Goal: Communication & Community: Answer question/provide support

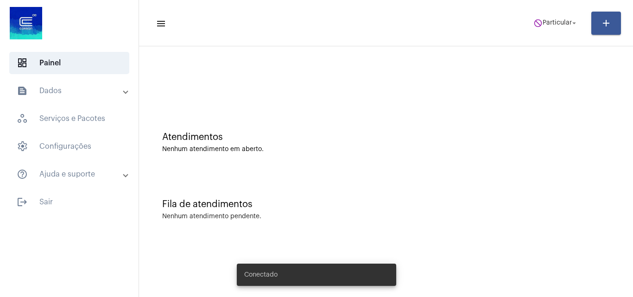
click at [554, 27] on span "do_not_disturb Particular arrow_drop_down" at bounding box center [555, 22] width 45 height 17
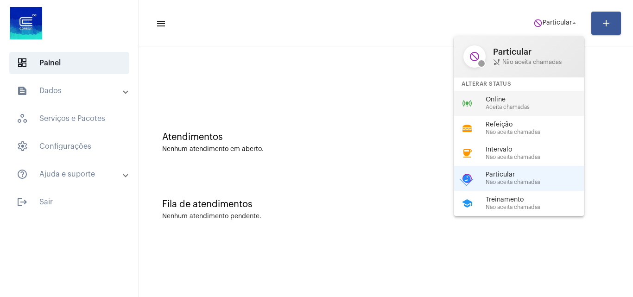
click at [522, 109] on span "Aceita chamadas" at bounding box center [539, 107] width 106 height 6
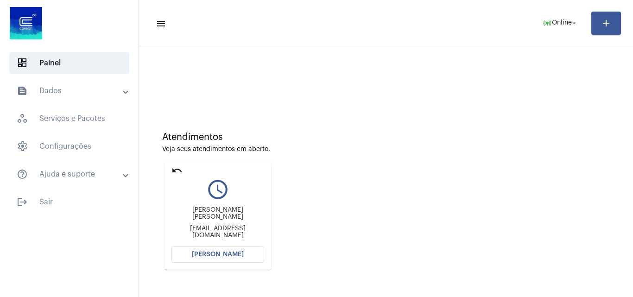
click at [231, 258] on button "[PERSON_NAME]" at bounding box center [217, 254] width 93 height 17
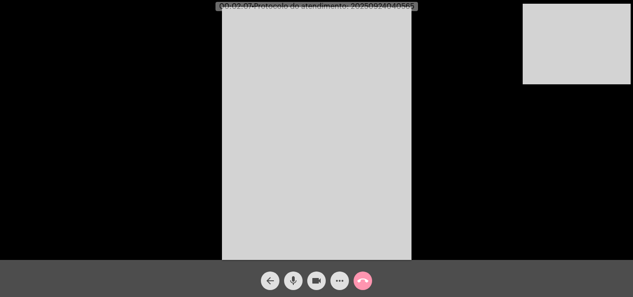
click at [300, 282] on button "mic" at bounding box center [293, 281] width 19 height 19
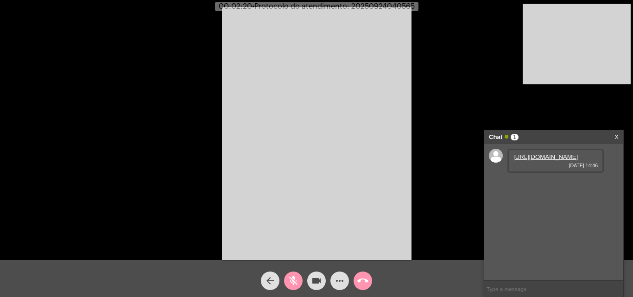
click at [540, 160] on link "[URL][DOMAIN_NAME]" at bounding box center [546, 156] width 64 height 7
click at [294, 281] on mat-icon "mic_off" at bounding box center [293, 280] width 11 height 11
click at [294, 281] on mat-icon "mic" at bounding box center [293, 280] width 11 height 11
click at [294, 281] on mat-icon "mic_off" at bounding box center [293, 280] width 11 height 11
click at [289, 268] on div "mic" at bounding box center [293, 278] width 23 height 23
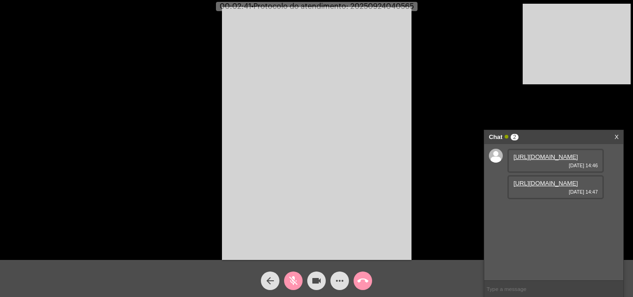
click at [298, 284] on mat-icon "mic_off" at bounding box center [293, 280] width 11 height 11
click at [551, 187] on link "[URL][DOMAIN_NAME]" at bounding box center [546, 183] width 64 height 7
click at [542, 187] on link "[URL][DOMAIN_NAME]" at bounding box center [546, 183] width 64 height 7
click at [297, 278] on mat-icon "mic" at bounding box center [293, 280] width 11 height 11
click at [547, 160] on link "[URL][DOMAIN_NAME]" at bounding box center [546, 156] width 64 height 7
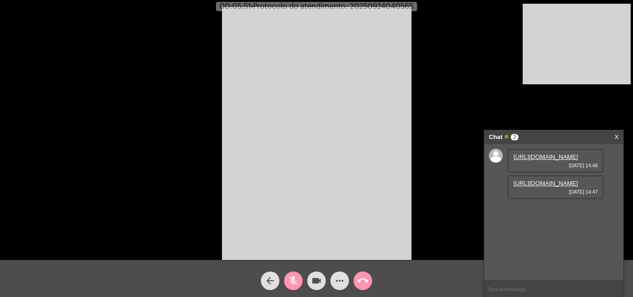
click at [294, 279] on mat-icon "mic_off" at bounding box center [293, 280] width 11 height 11
click at [377, 5] on span "• Protocolo do atendimento: 20250924040565" at bounding box center [333, 6] width 163 height 7
copy span "20250924040565"
click at [542, 291] on input "text" at bounding box center [553, 289] width 139 height 16
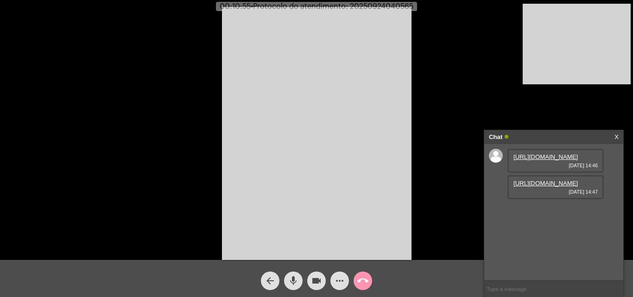
paste input "20250924040565"
type input "20250924040565"
click at [361, 283] on mat-icon "call_end" at bounding box center [362, 280] width 11 height 11
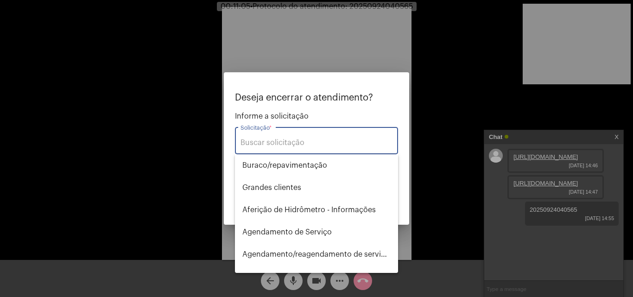
click at [321, 151] on div "Solicitação *" at bounding box center [317, 139] width 152 height 29
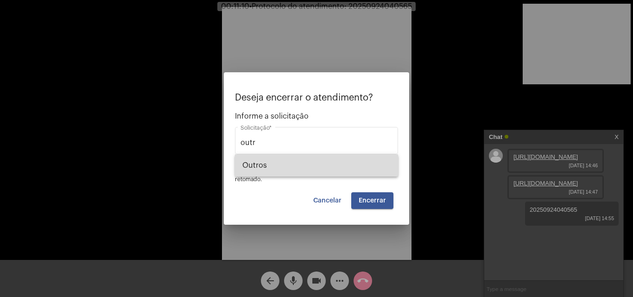
click at [317, 165] on span "Outros" at bounding box center [316, 165] width 148 height 22
type input "Outros"
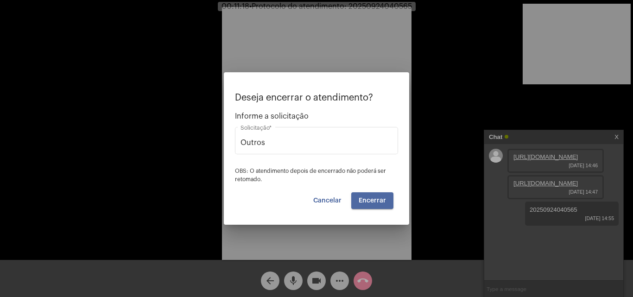
click at [378, 199] on span "Encerrar" at bounding box center [372, 200] width 27 height 6
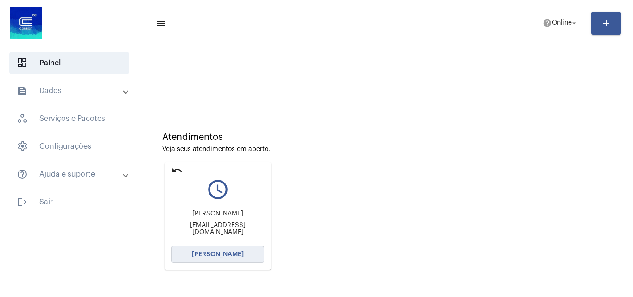
click at [230, 255] on span "[PERSON_NAME]" at bounding box center [218, 254] width 52 height 6
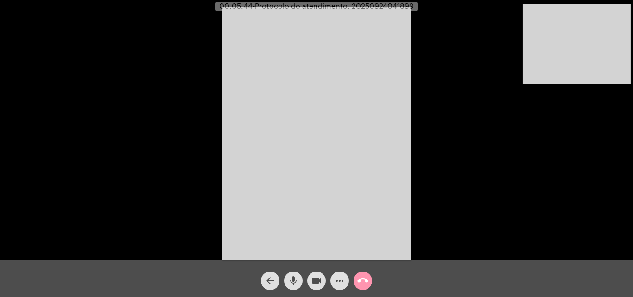
click at [398, 9] on span "• Protocolo do atendimento: 20250924041899" at bounding box center [333, 6] width 161 height 7
copy span "20250924041899"
click at [367, 276] on mat-icon "call_end" at bounding box center [362, 280] width 11 height 11
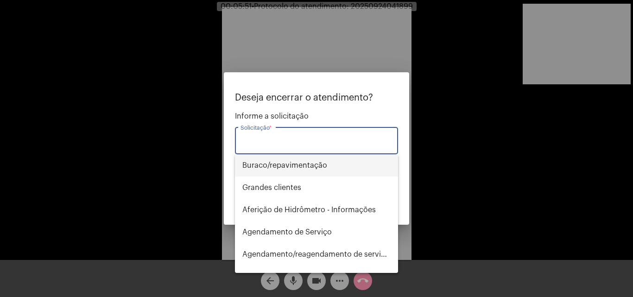
type input "t"
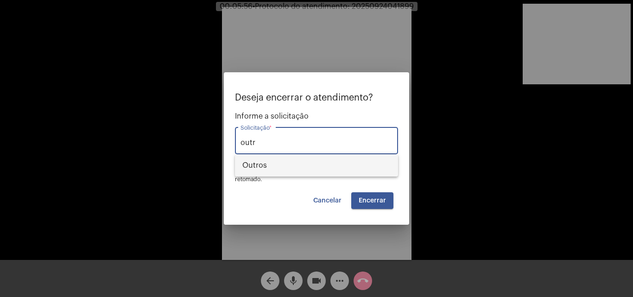
click at [315, 165] on span "Outros" at bounding box center [316, 165] width 148 height 22
type input "Outros"
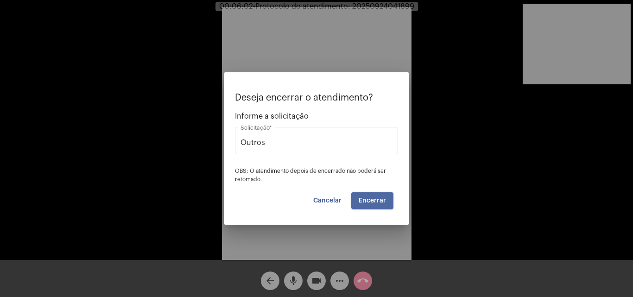
click at [375, 196] on button "Encerrar" at bounding box center [372, 200] width 42 height 17
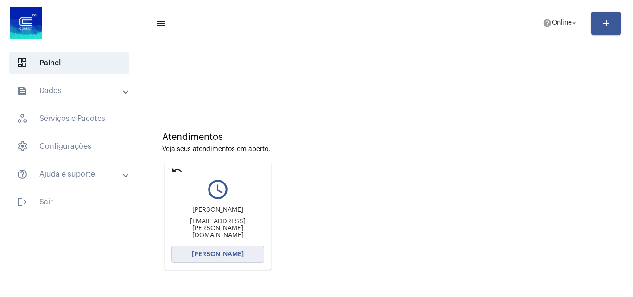
click at [220, 256] on span "[PERSON_NAME]" at bounding box center [218, 254] width 52 height 6
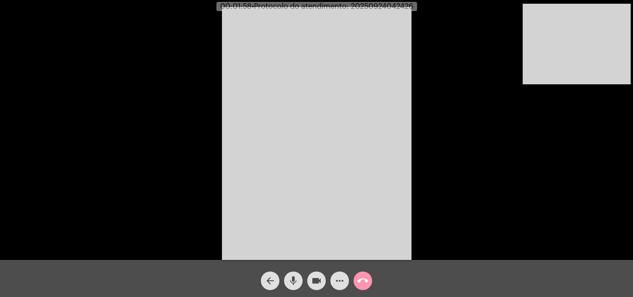
click at [294, 281] on mat-icon "mic" at bounding box center [293, 280] width 11 height 11
click at [292, 280] on mat-icon "mic_off" at bounding box center [293, 280] width 11 height 11
click at [292, 280] on mat-icon "mic" at bounding box center [293, 280] width 11 height 11
click at [292, 279] on mat-icon "mic_off" at bounding box center [293, 280] width 11 height 11
click at [294, 282] on mat-icon "mic" at bounding box center [293, 280] width 11 height 11
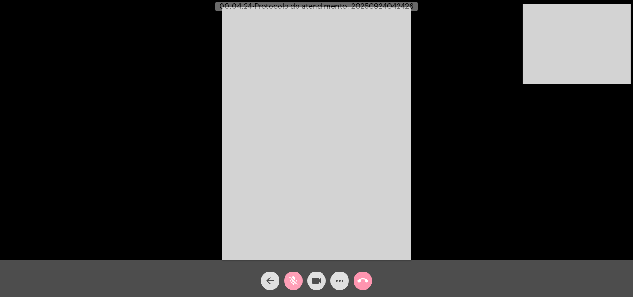
click at [293, 278] on mat-icon "mic_off" at bounding box center [293, 280] width 11 height 11
drag, startPoint x: 291, startPoint y: 280, endPoint x: 254, endPoint y: 9, distance: 273.6
click at [291, 279] on mat-icon "mic" at bounding box center [293, 280] width 11 height 11
click at [287, 287] on button "mic_off" at bounding box center [293, 281] width 19 height 19
click at [291, 285] on mat-icon "mic" at bounding box center [293, 280] width 11 height 11
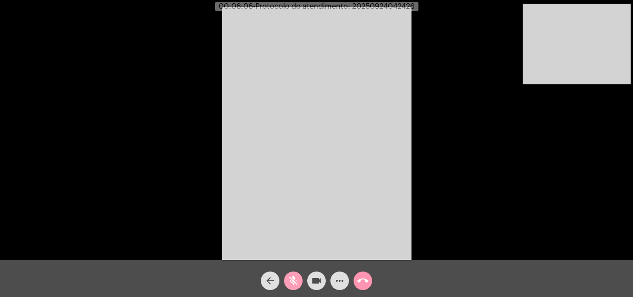
click at [311, 279] on mat-icon "videocam" at bounding box center [316, 280] width 11 height 11
click at [315, 275] on span "videocam_off" at bounding box center [316, 281] width 11 height 19
click at [289, 283] on mat-icon "mic_off" at bounding box center [293, 280] width 11 height 11
click at [291, 280] on mat-icon "mic" at bounding box center [293, 280] width 11 height 11
click at [311, 280] on button "videocam" at bounding box center [316, 281] width 19 height 19
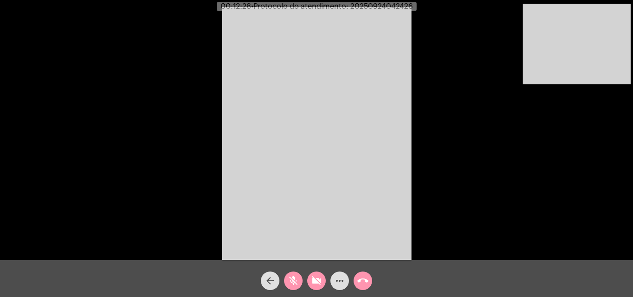
click at [314, 286] on mat-icon "videocam_off" at bounding box center [316, 280] width 11 height 11
click at [296, 282] on mat-icon "mic_off" at bounding box center [293, 280] width 11 height 11
click at [296, 277] on mat-icon "mic" at bounding box center [293, 280] width 11 height 11
click at [318, 279] on mat-icon "videocam" at bounding box center [316, 280] width 11 height 11
click at [319, 276] on mat-icon "videocam_off" at bounding box center [316, 280] width 11 height 11
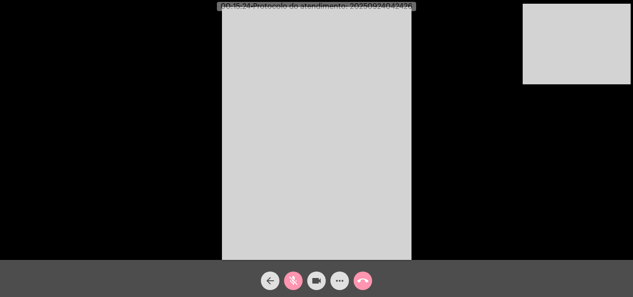
click at [296, 278] on mat-icon "mic_off" at bounding box center [293, 280] width 11 height 11
click at [391, 6] on span "• Protocolo do atendimento: 20250924042426" at bounding box center [332, 6] width 162 height 7
copy span "20250924042426"
click at [363, 283] on mat-icon "call_end" at bounding box center [362, 280] width 11 height 11
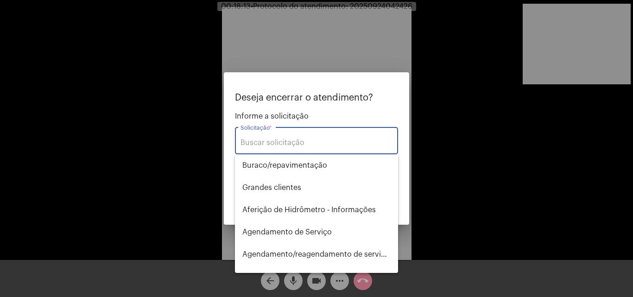
click at [331, 152] on div "Solicitação *" at bounding box center [317, 139] width 152 height 29
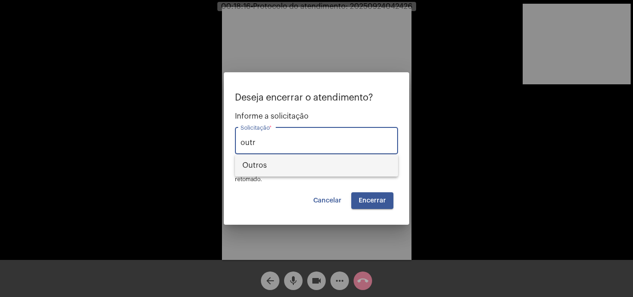
click at [338, 156] on span "Outros" at bounding box center [316, 165] width 148 height 22
type input "Outros"
click at [393, 200] on button "Encerrar" at bounding box center [372, 200] width 42 height 17
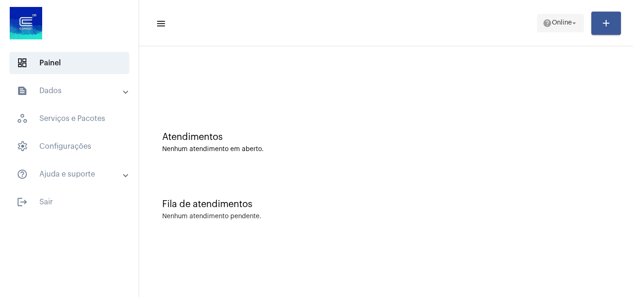
click at [547, 21] on mat-icon "help" at bounding box center [547, 23] width 9 height 9
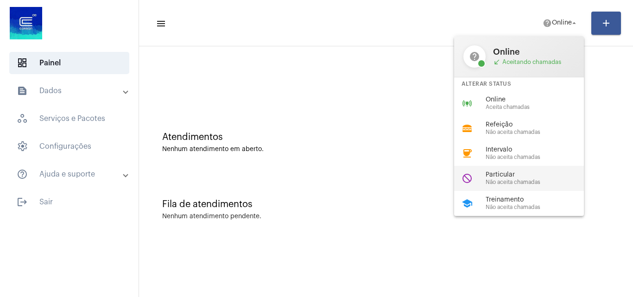
click at [528, 176] on span "Particular" at bounding box center [539, 174] width 106 height 7
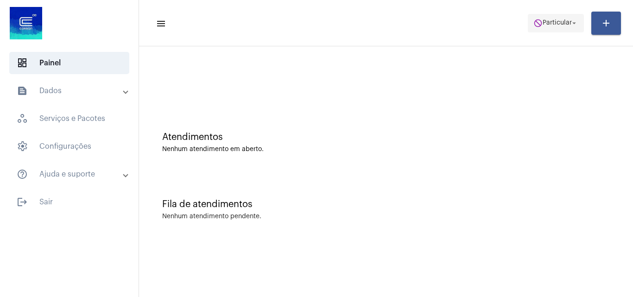
click at [533, 24] on mat-icon "do_not_disturb" at bounding box center [537, 23] width 9 height 9
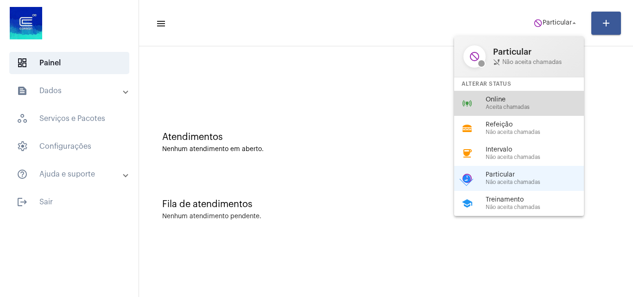
click at [495, 105] on span "Aceita chamadas" at bounding box center [539, 107] width 106 height 6
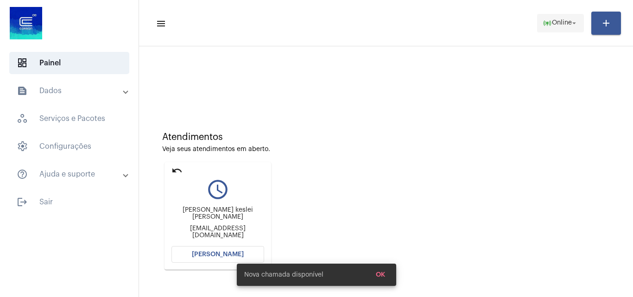
click at [553, 26] on span "Online" at bounding box center [562, 23] width 20 height 6
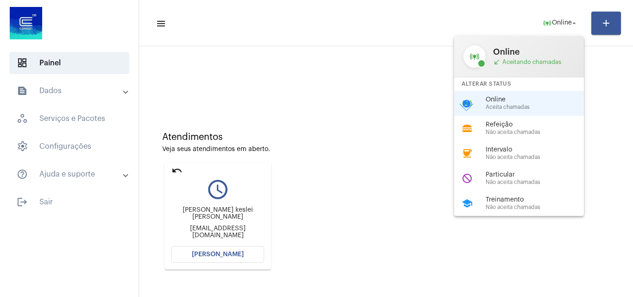
click at [273, 144] on div at bounding box center [316, 148] width 633 height 297
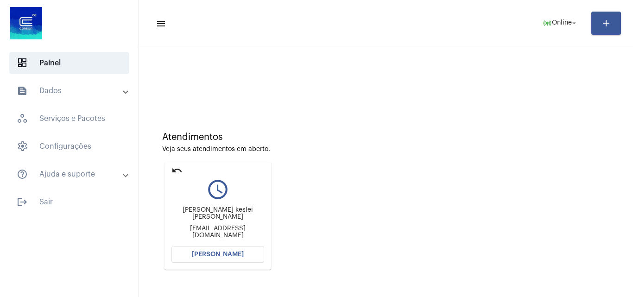
click at [177, 170] on mat-icon "undo" at bounding box center [176, 170] width 11 height 11
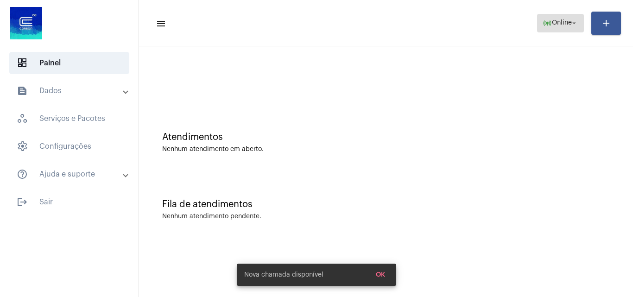
click at [560, 27] on span "online_prediction Online arrow_drop_down" at bounding box center [561, 22] width 36 height 17
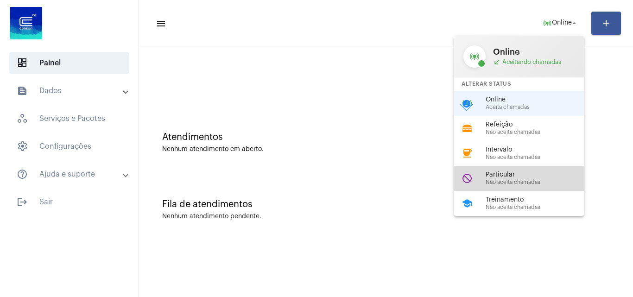
click at [521, 174] on span "Particular" at bounding box center [539, 174] width 106 height 7
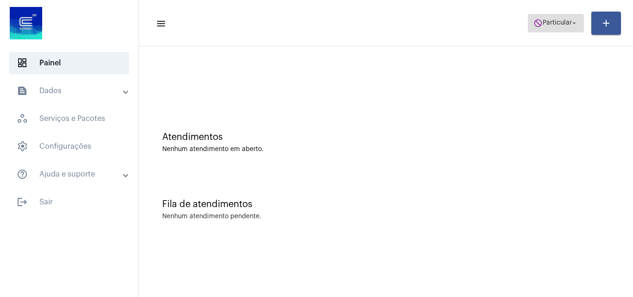
click at [560, 19] on span "do_not_disturb Particular arrow_drop_down" at bounding box center [555, 22] width 45 height 17
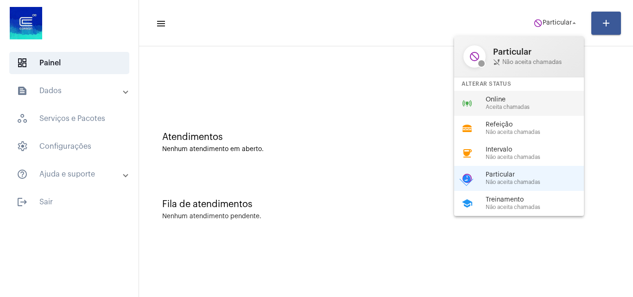
click at [527, 101] on span "Online" at bounding box center [539, 99] width 106 height 7
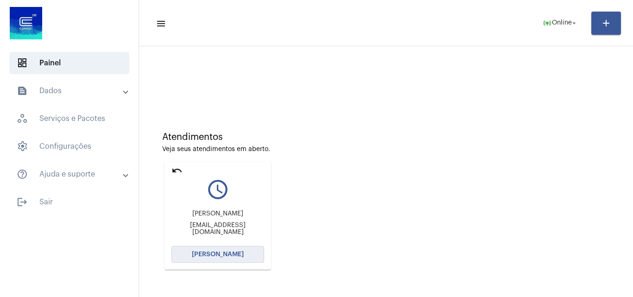
click at [236, 250] on button "[PERSON_NAME]" at bounding box center [217, 254] width 93 height 17
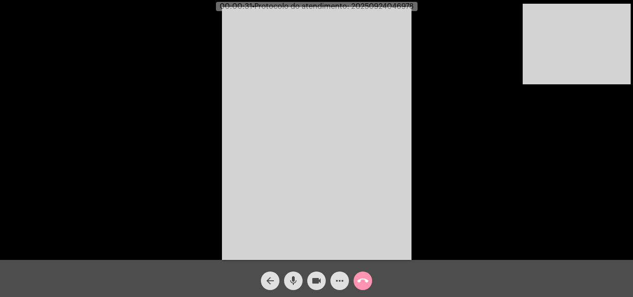
click at [295, 277] on mat-icon "mic" at bounding box center [293, 280] width 11 height 11
click at [315, 280] on mat-icon "videocam" at bounding box center [316, 280] width 11 height 11
click at [318, 277] on mat-icon "videocam_off" at bounding box center [316, 280] width 11 height 11
click at [300, 284] on button "mic_off" at bounding box center [293, 281] width 19 height 19
click at [291, 276] on mat-icon "mic" at bounding box center [293, 280] width 11 height 11
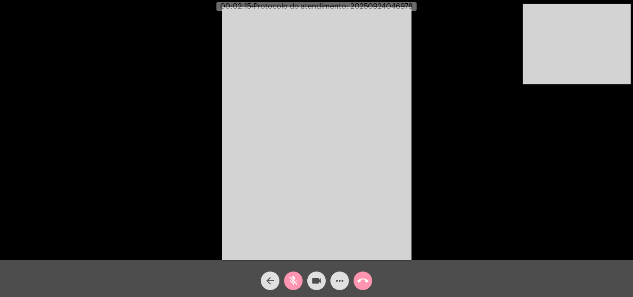
click at [292, 276] on mat-icon "mic_off" at bounding box center [293, 280] width 11 height 11
click at [297, 279] on mat-icon "mic" at bounding box center [293, 280] width 11 height 11
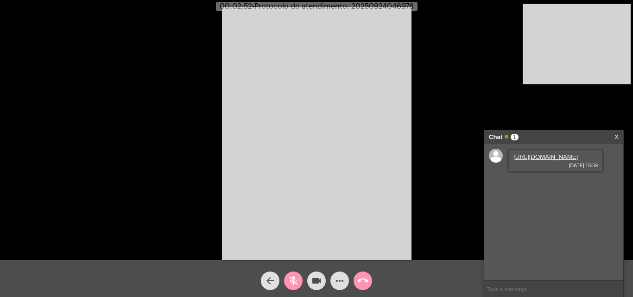
click at [551, 160] on link "[URL][DOMAIN_NAME]" at bounding box center [546, 156] width 64 height 7
click at [302, 278] on button "mic_off" at bounding box center [293, 281] width 19 height 19
click at [299, 278] on button "mic" at bounding box center [293, 281] width 19 height 19
click at [289, 279] on mat-icon "mic_off" at bounding box center [293, 280] width 11 height 11
click at [289, 279] on mat-icon "mic" at bounding box center [293, 280] width 11 height 11
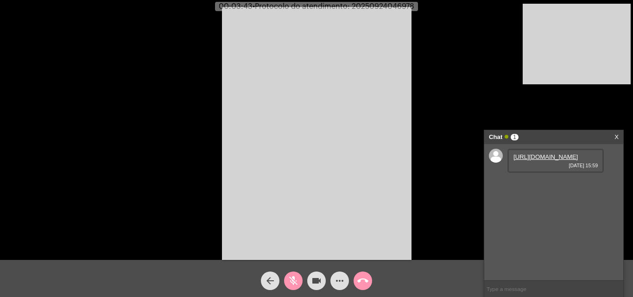
click at [289, 279] on mat-icon "mic_off" at bounding box center [293, 280] width 11 height 11
click at [289, 279] on mat-icon "mic" at bounding box center [293, 280] width 11 height 11
click at [555, 160] on link "[URL][DOMAIN_NAME]" at bounding box center [546, 156] width 64 height 7
click at [552, 187] on link "[URL][DOMAIN_NAME]" at bounding box center [546, 183] width 64 height 7
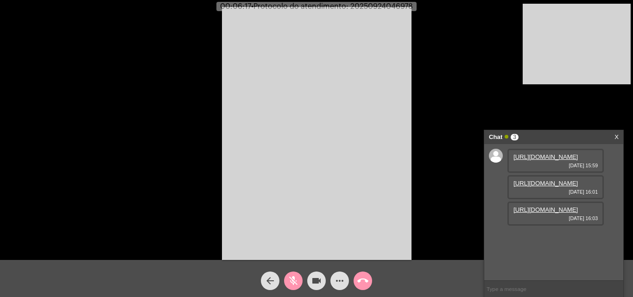
click at [547, 213] on link "[URL][DOMAIN_NAME]" at bounding box center [546, 209] width 64 height 7
click at [293, 281] on mat-icon "mic_off" at bounding box center [293, 280] width 11 height 11
click at [386, 5] on span "• Protocolo do atendimento: 20250924046978" at bounding box center [334, 6] width 162 height 7
copy span "20250924046978"
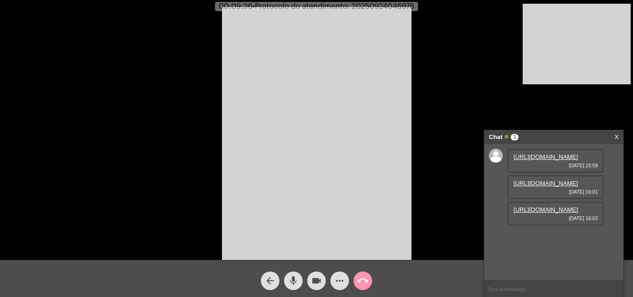
copy span "20250924046978"
click at [532, 283] on input "text" at bounding box center [553, 289] width 139 height 16
paste input "20250924046978"
type input "20250924046978"
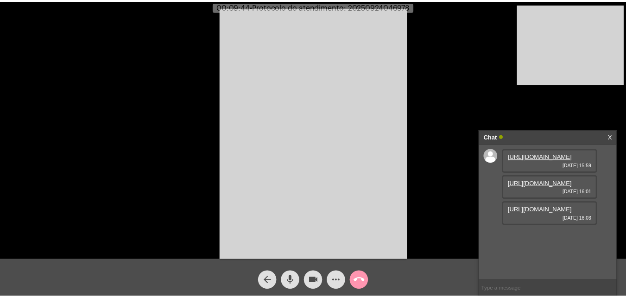
scroll to position [34, 0]
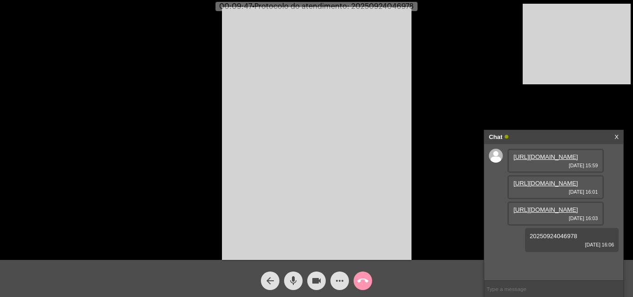
click at [361, 286] on mat-icon "call_end" at bounding box center [362, 280] width 11 height 11
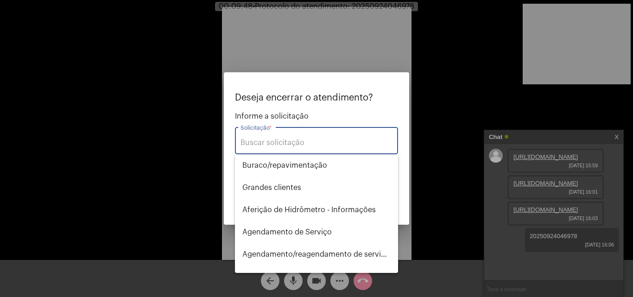
click at [296, 143] on input "Solicitação *" at bounding box center [317, 143] width 152 height 8
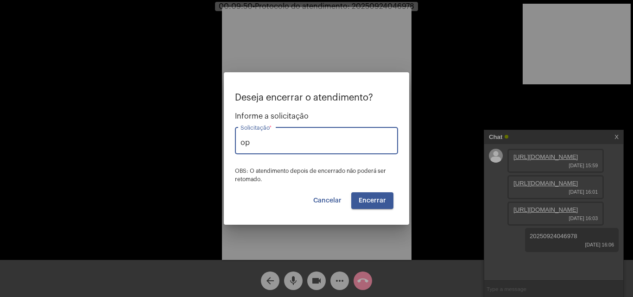
type input "o"
click at [297, 168] on span "Outros" at bounding box center [316, 165] width 148 height 22
type input "Outros"
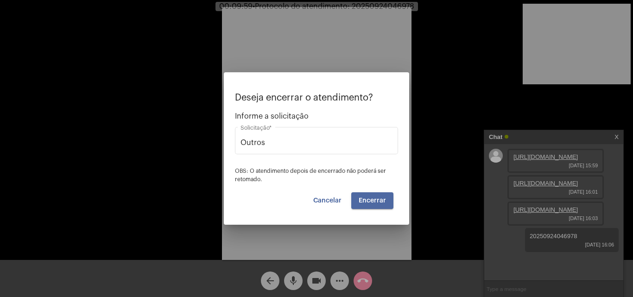
click at [381, 202] on span "Encerrar" at bounding box center [372, 200] width 27 height 6
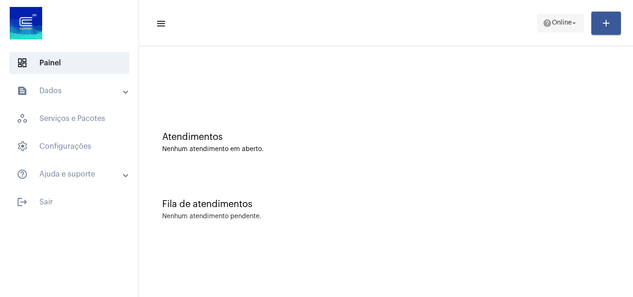
click at [552, 21] on span "Online" at bounding box center [562, 23] width 20 height 6
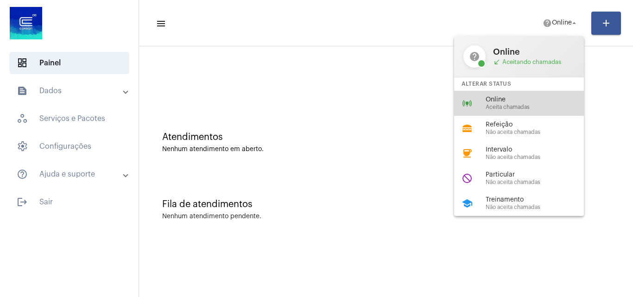
click at [532, 100] on span "Online" at bounding box center [539, 99] width 106 height 7
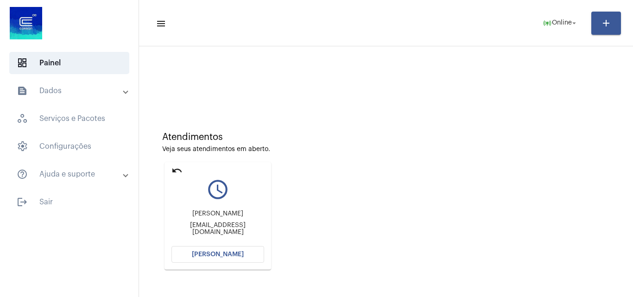
click at [227, 248] on button "[PERSON_NAME]" at bounding box center [217, 254] width 93 height 17
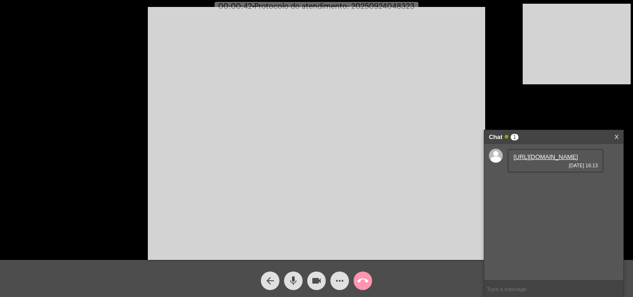
click at [543, 155] on link "[URL][DOMAIN_NAME]" at bounding box center [546, 156] width 64 height 7
click at [288, 282] on mat-icon "mic" at bounding box center [293, 280] width 11 height 11
click at [550, 187] on link "[URL][DOMAIN_NAME]" at bounding box center [546, 183] width 64 height 7
click at [289, 281] on mat-icon "mic_off" at bounding box center [293, 280] width 11 height 11
click at [290, 273] on span "mic" at bounding box center [293, 281] width 11 height 19
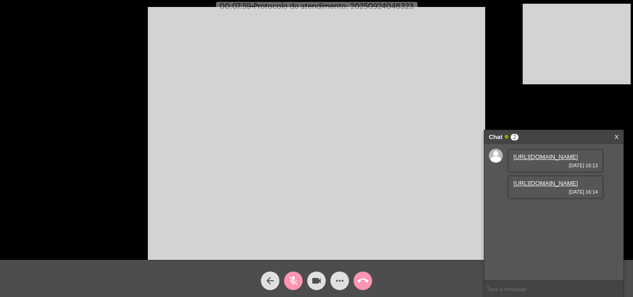
click at [295, 287] on span "mic_off" at bounding box center [293, 281] width 11 height 19
click at [295, 281] on mat-icon "mic" at bounding box center [293, 280] width 11 height 11
click at [313, 281] on mat-icon "videocam" at bounding box center [316, 280] width 11 height 11
click at [314, 282] on mat-icon "videocam_off" at bounding box center [316, 280] width 11 height 11
click at [295, 280] on mat-icon "mic_off" at bounding box center [293, 280] width 11 height 11
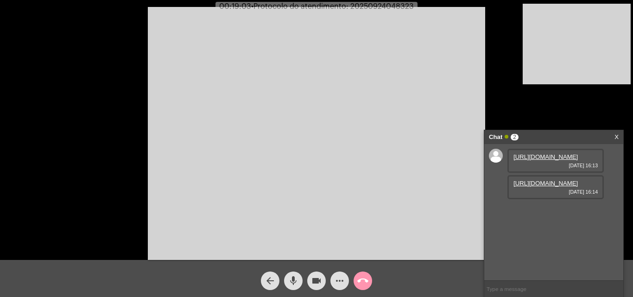
click at [292, 286] on mat-icon "mic" at bounding box center [293, 280] width 11 height 11
click at [291, 281] on mat-icon "mic_off" at bounding box center [293, 280] width 11 height 11
click at [387, 8] on span "• Protocolo do atendimento: 20250924048323" at bounding box center [332, 6] width 163 height 7
copy span "20250924048323"
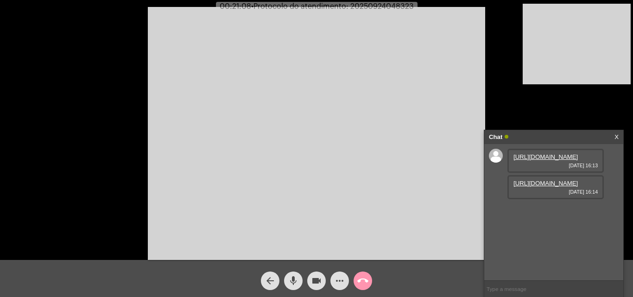
click at [521, 286] on input "text" at bounding box center [553, 289] width 139 height 16
paste input "20250924048323"
type input "20250924048323"
click at [365, 289] on span "call_end" at bounding box center [362, 281] width 11 height 19
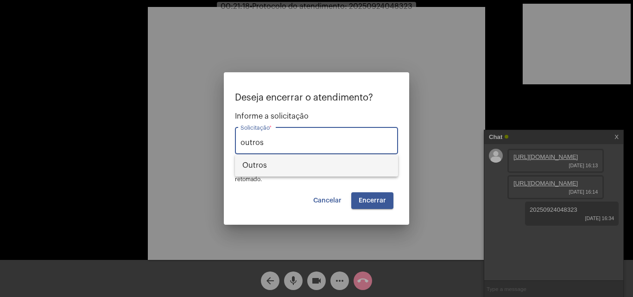
click at [295, 161] on span "Outros" at bounding box center [316, 165] width 148 height 22
type input "Outros"
click at [378, 202] on span "Encerrar" at bounding box center [372, 200] width 27 height 6
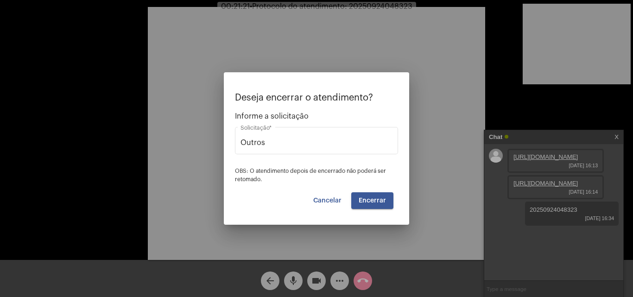
click at [371, 197] on span "Encerrar" at bounding box center [372, 200] width 27 height 6
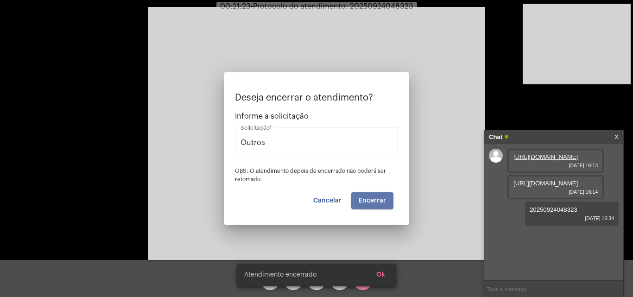
click at [371, 197] on span "Encerrar" at bounding box center [372, 200] width 27 height 6
click at [371, 197] on video at bounding box center [316, 133] width 337 height 253
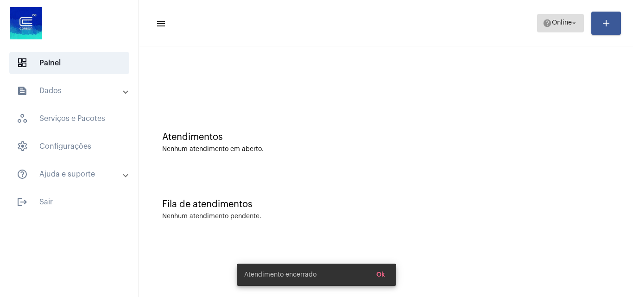
click at [567, 17] on span "help Online arrow_drop_down" at bounding box center [561, 22] width 36 height 17
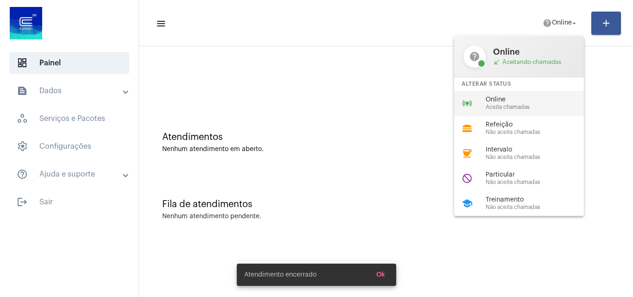
click at [551, 95] on div "online_prediction Online Aceita chamadas" at bounding box center [526, 103] width 145 height 25
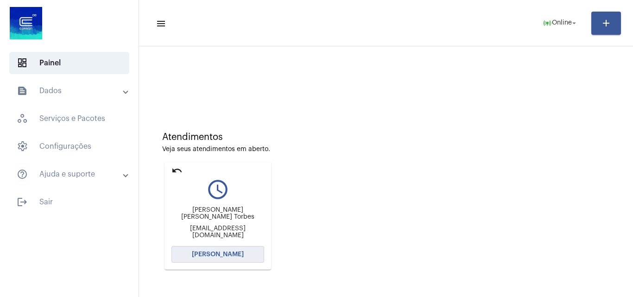
click at [231, 253] on span "[PERSON_NAME]" at bounding box center [218, 254] width 52 height 6
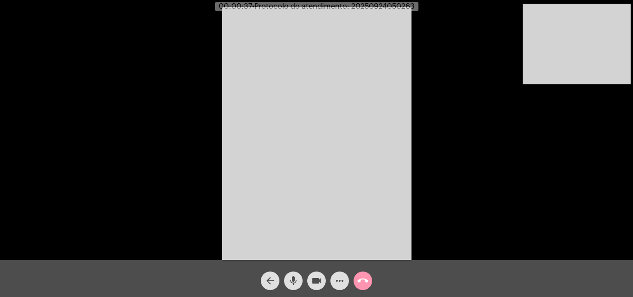
click at [293, 281] on mat-icon "mic" at bounding box center [293, 280] width 11 height 11
click at [317, 280] on mat-icon "videocam" at bounding box center [316, 280] width 11 height 11
click at [312, 275] on mat-icon "videocam_off" at bounding box center [316, 280] width 11 height 11
click at [293, 279] on mat-icon "mic_off" at bounding box center [293, 280] width 11 height 11
click at [345, 281] on mat-icon "more_horiz" at bounding box center [339, 280] width 11 height 11
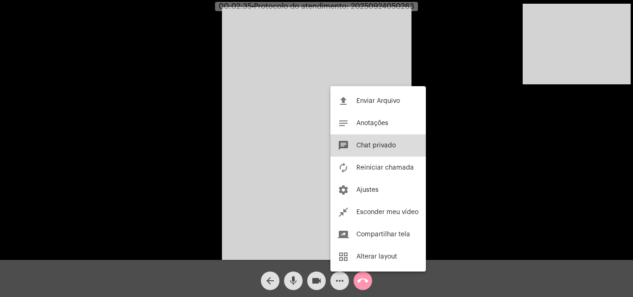
click at [378, 141] on button "chat Chat privado" at bounding box center [377, 145] width 95 height 22
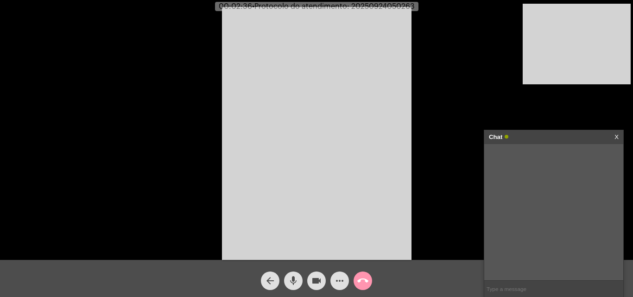
click at [512, 285] on input "text" at bounding box center [553, 289] width 139 height 16
paste input "20250924048414"
type input "20250924048414"
click at [365, 284] on mat-icon "call_end" at bounding box center [362, 280] width 11 height 11
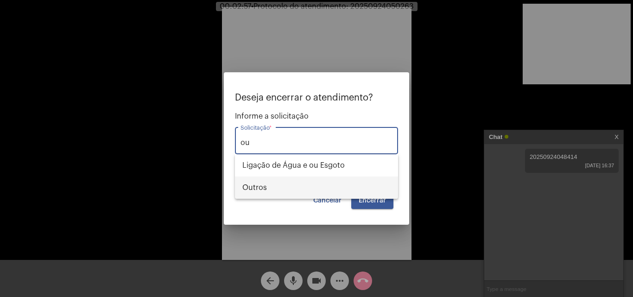
click at [312, 188] on span "Outros" at bounding box center [316, 188] width 148 height 22
type input "Outros"
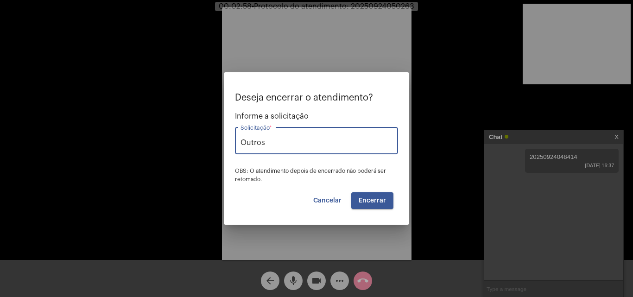
click at [379, 200] on span "Encerrar" at bounding box center [372, 200] width 27 height 6
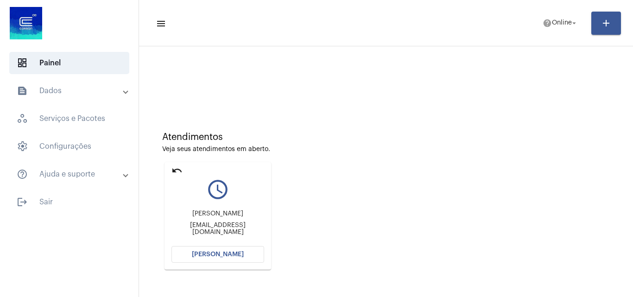
click at [234, 250] on button "[PERSON_NAME]" at bounding box center [217, 254] width 93 height 17
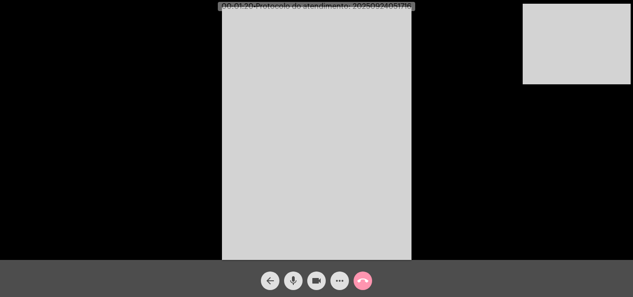
click at [296, 275] on mat-icon "mic" at bounding box center [293, 280] width 11 height 11
click at [316, 277] on mat-icon "videocam" at bounding box center [316, 280] width 11 height 11
click at [319, 277] on mat-icon "videocam_off" at bounding box center [316, 280] width 11 height 11
click at [297, 280] on mat-icon "mic_off" at bounding box center [293, 280] width 11 height 11
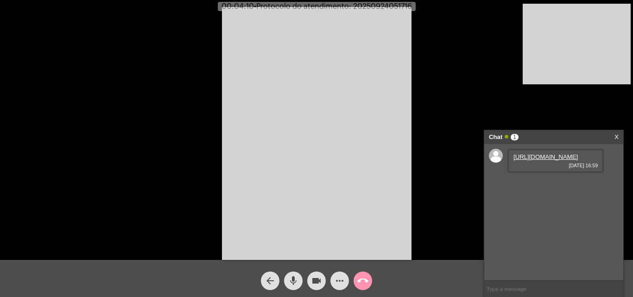
click at [537, 160] on link "[URL][DOMAIN_NAME]" at bounding box center [546, 156] width 64 height 7
click at [293, 272] on span "mic" at bounding box center [293, 281] width 11 height 19
drag, startPoint x: 292, startPoint y: 280, endPoint x: 303, endPoint y: 293, distance: 16.8
click at [292, 280] on mat-icon "mic_off" at bounding box center [293, 280] width 11 height 11
click at [356, 278] on button "call_end" at bounding box center [363, 281] width 19 height 19
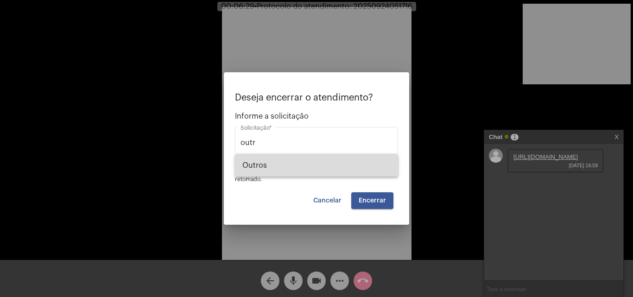
click at [308, 168] on span "Outros" at bounding box center [316, 165] width 148 height 22
type input "Outros"
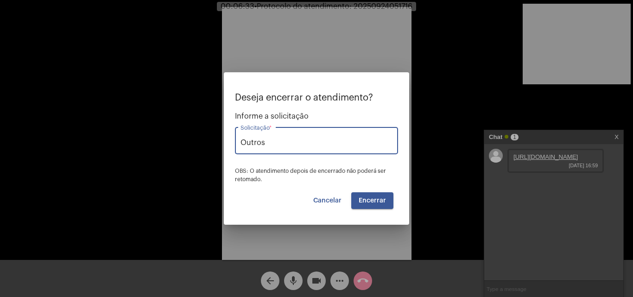
click at [373, 201] on span "Encerrar" at bounding box center [372, 200] width 27 height 6
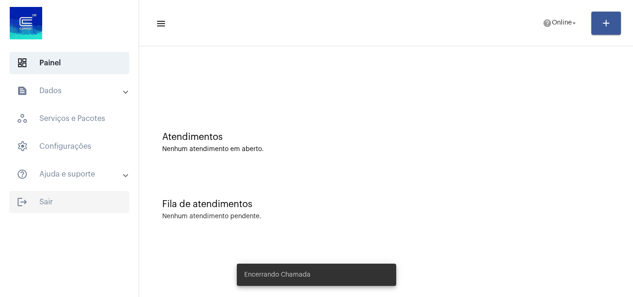
click at [65, 198] on span "logout Sair" at bounding box center [69, 202] width 120 height 22
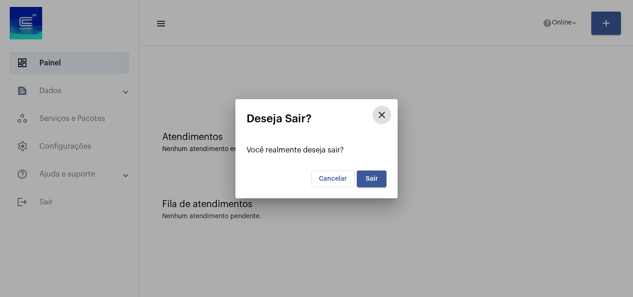
click at [364, 179] on button "Sair" at bounding box center [372, 179] width 30 height 17
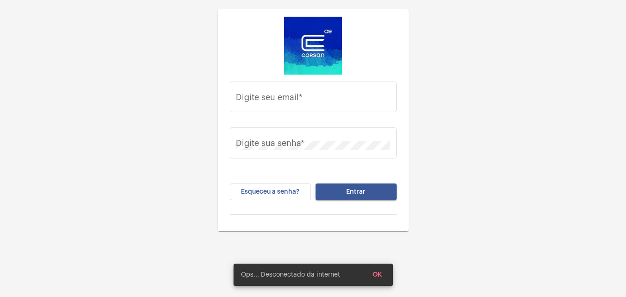
type input "[PERSON_NAME][EMAIL_ADDRESS][PERSON_NAME][DOMAIN_NAME]"
